Goal: Task Accomplishment & Management: Use online tool/utility

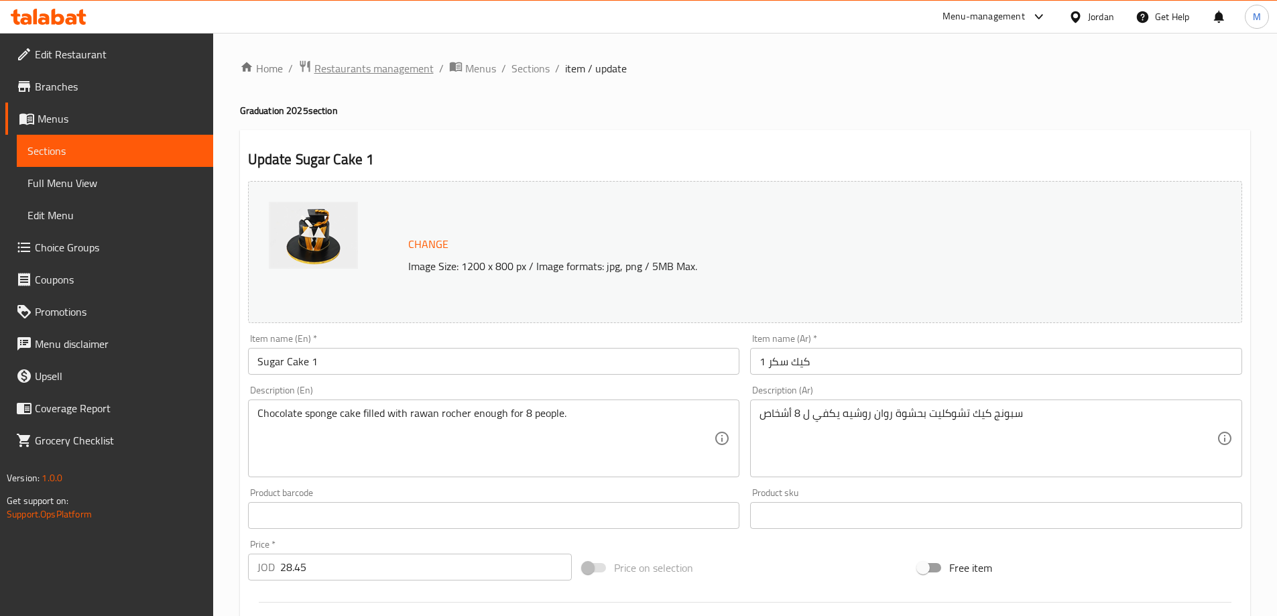
click at [375, 73] on span "Restaurants management" at bounding box center [373, 68] width 119 height 16
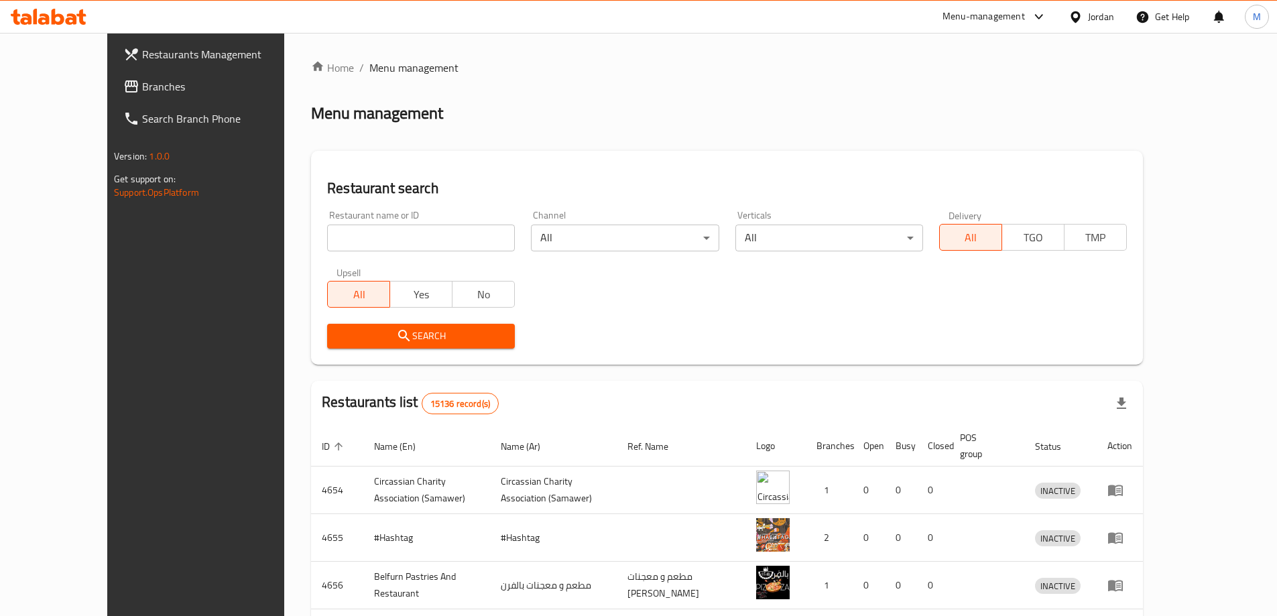
click at [142, 88] on span "Branches" at bounding box center [226, 86] width 168 height 16
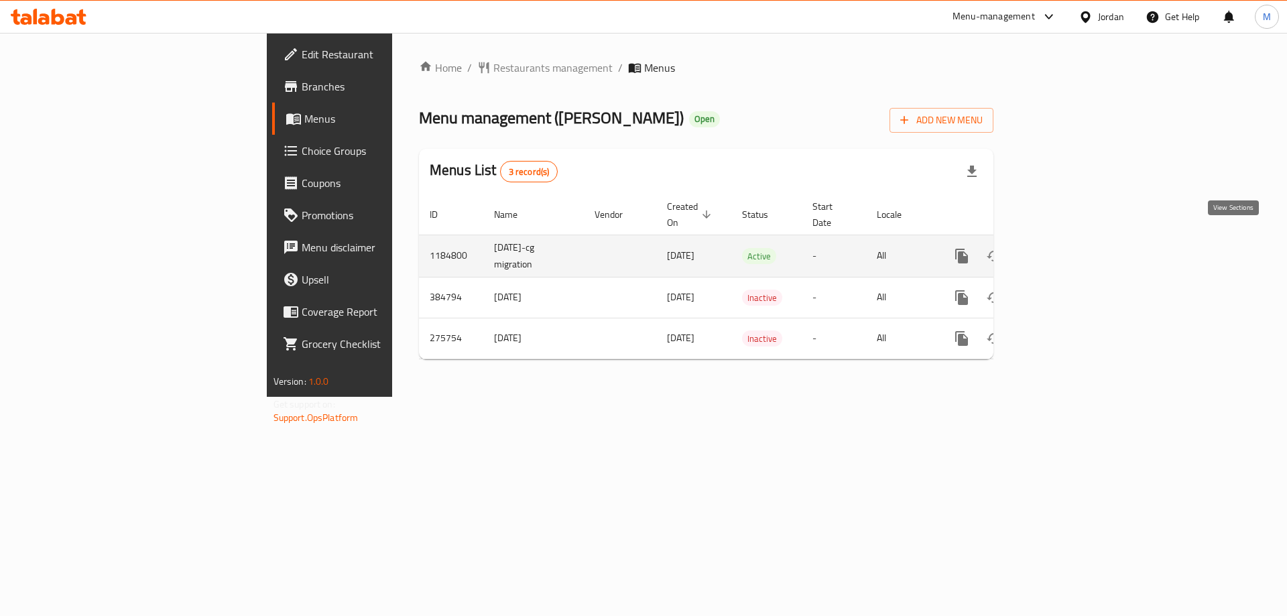
click at [1067, 248] on icon "enhanced table" at bounding box center [1059, 256] width 16 height 16
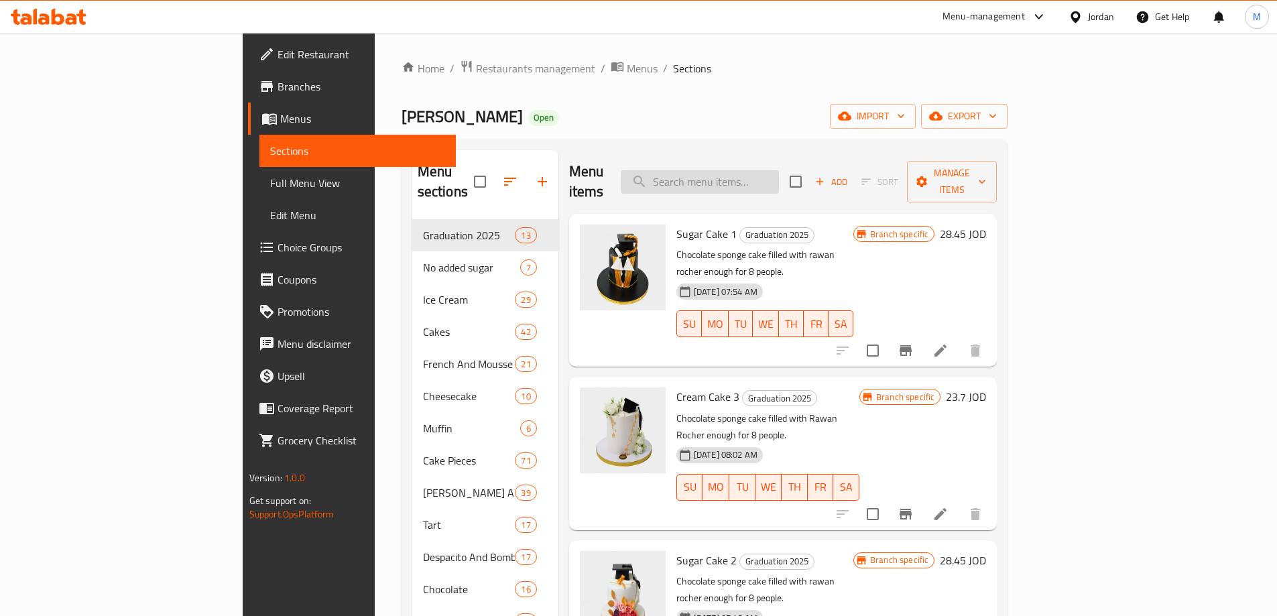
click at [779, 177] on input "search" at bounding box center [700, 181] width 158 height 23
paste input "Sugar Cake Cube"
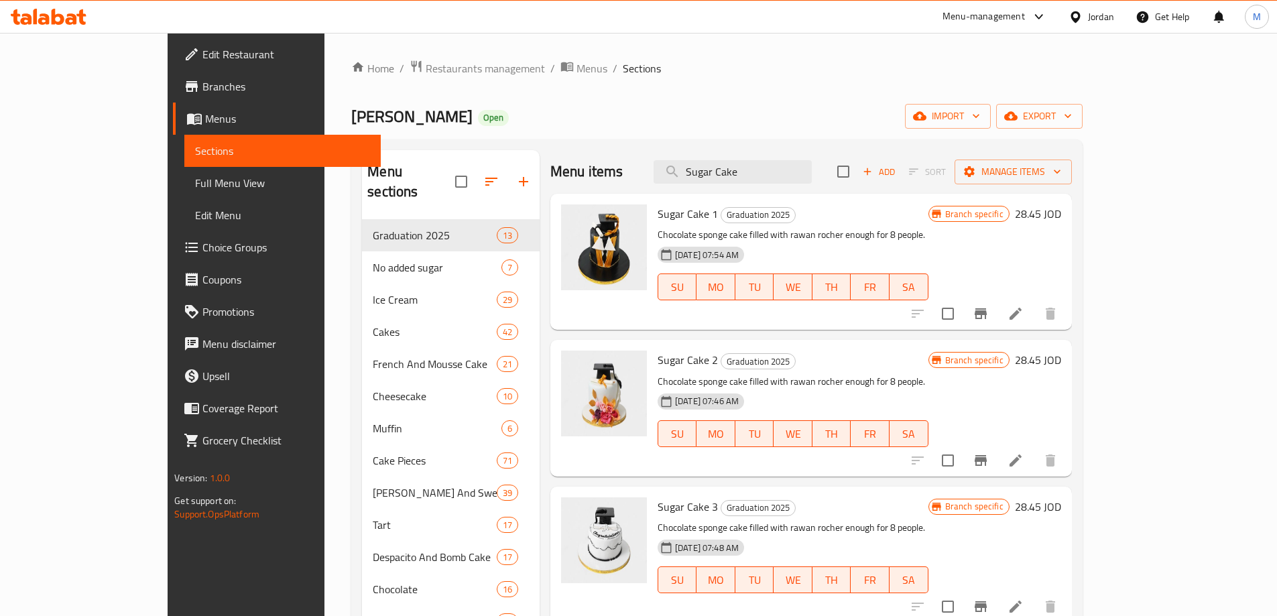
type input "Sugar Cake"
click at [1022, 316] on icon at bounding box center [1016, 314] width 12 height 12
